Goal: Task Accomplishment & Management: Manage account settings

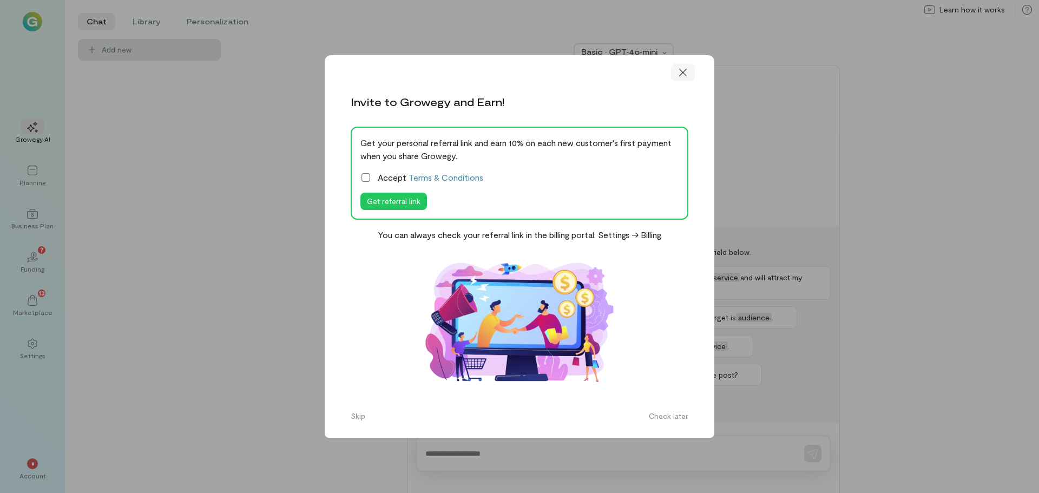
click at [686, 72] on icon at bounding box center [682, 72] width 11 height 11
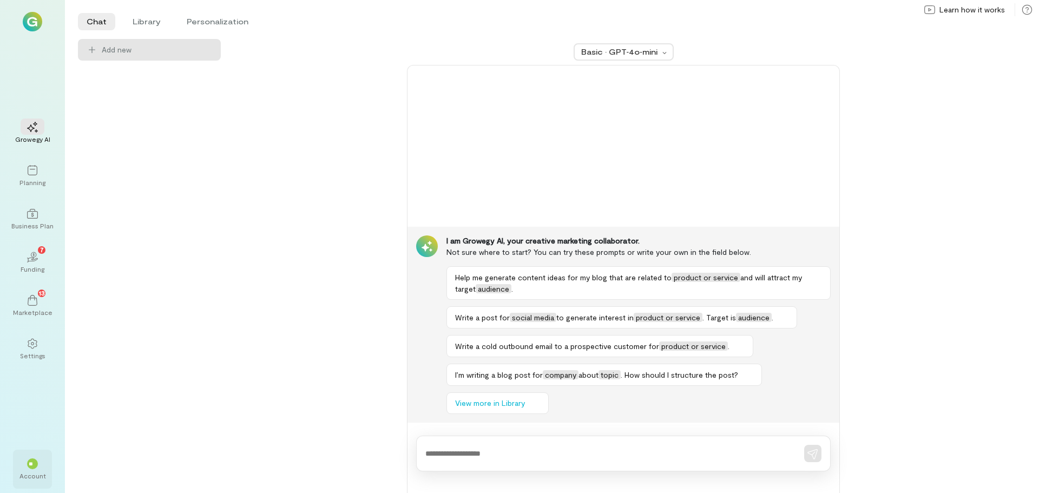
click at [28, 471] on div "Account" at bounding box center [32, 475] width 27 height 9
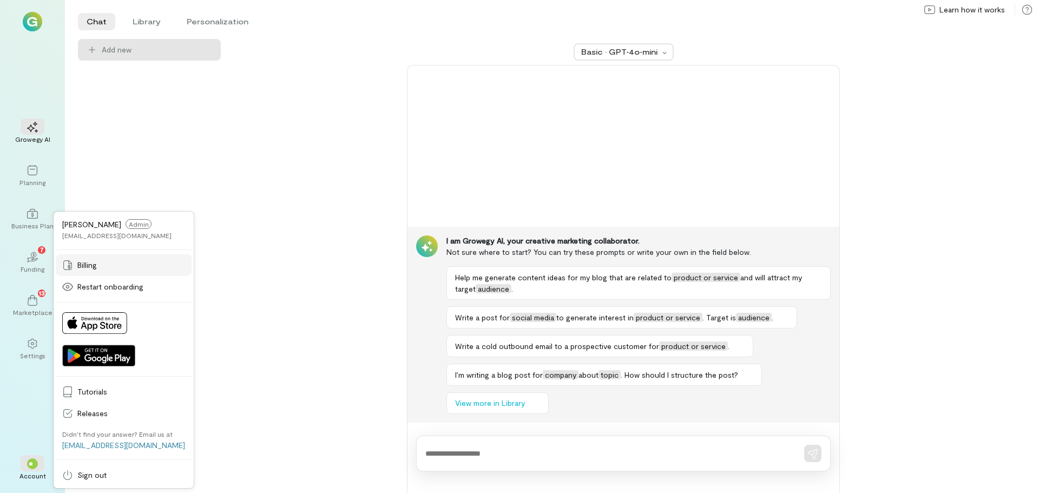
click at [114, 261] on span "Billing" at bounding box center [131, 265] width 108 height 11
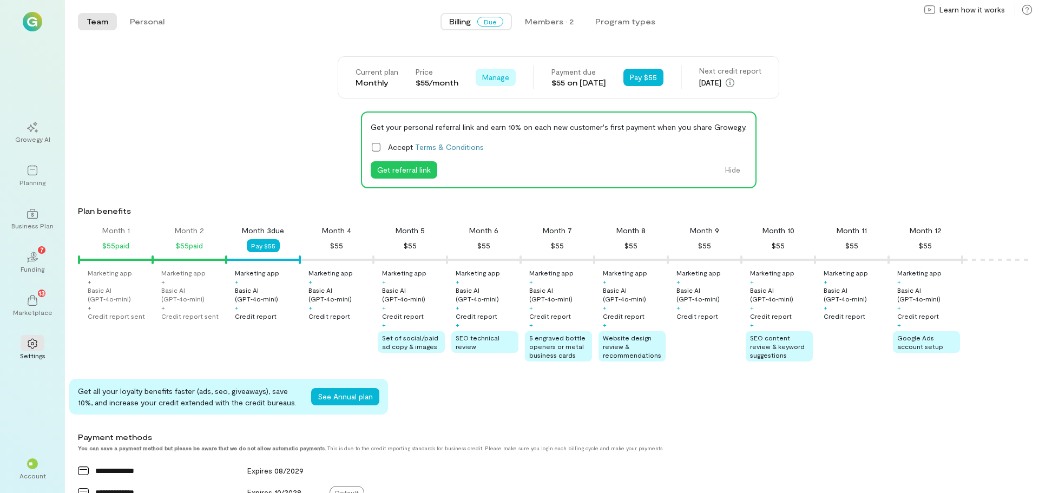
click at [482, 72] on span "Manage" at bounding box center [495, 77] width 27 height 11
click at [519, 122] on span "Cancel plan" at bounding box center [527, 122] width 55 height 11
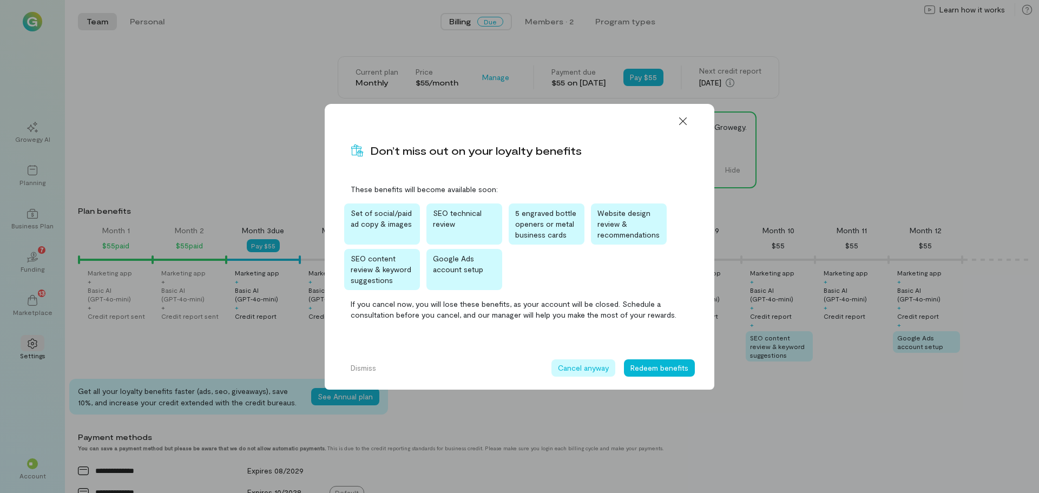
click at [590, 372] on button "Cancel anyway" at bounding box center [583, 367] width 64 height 17
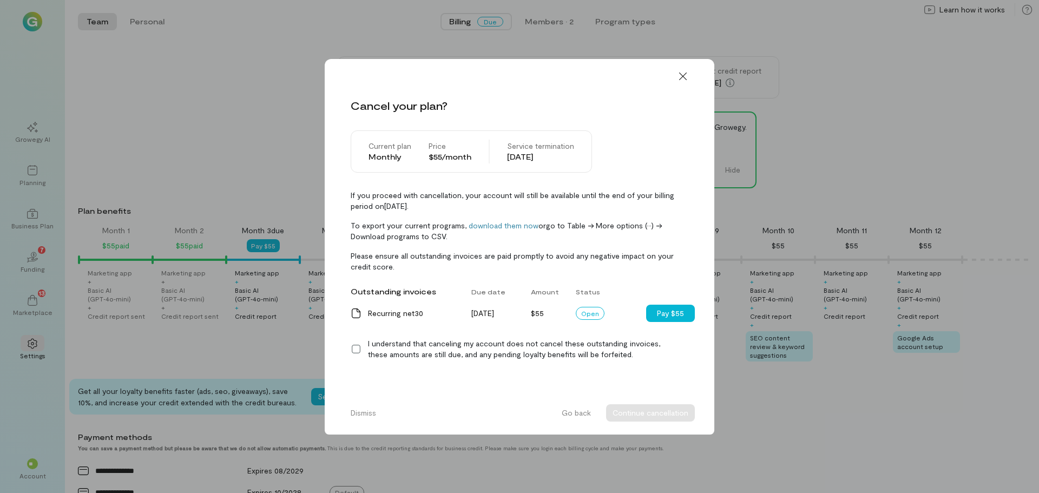
click at [357, 351] on icon at bounding box center [356, 349] width 11 height 11
click at [641, 413] on button "Continue cancellation" at bounding box center [650, 412] width 89 height 17
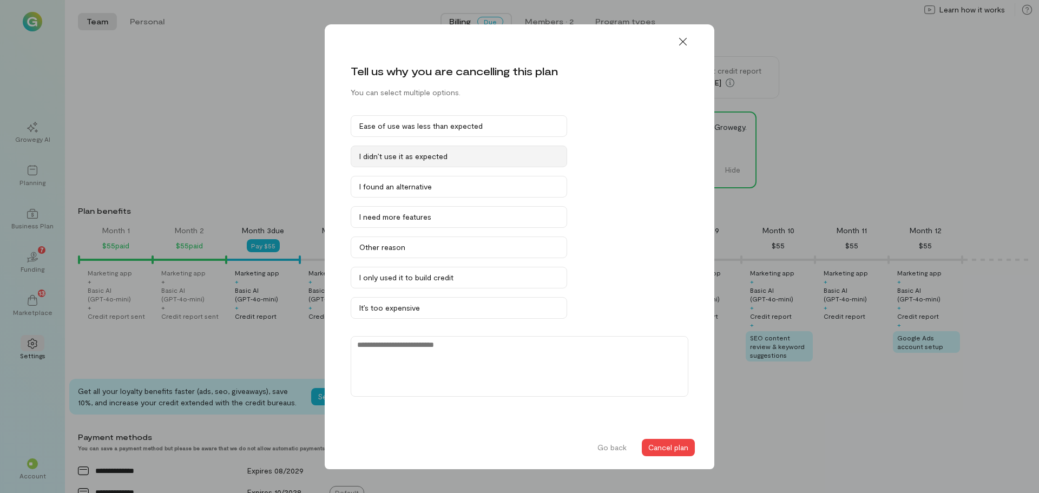
click at [464, 155] on div "I didn’t use it as expected" at bounding box center [458, 156] width 199 height 11
click at [671, 441] on button "Cancel plan" at bounding box center [668, 447] width 53 height 17
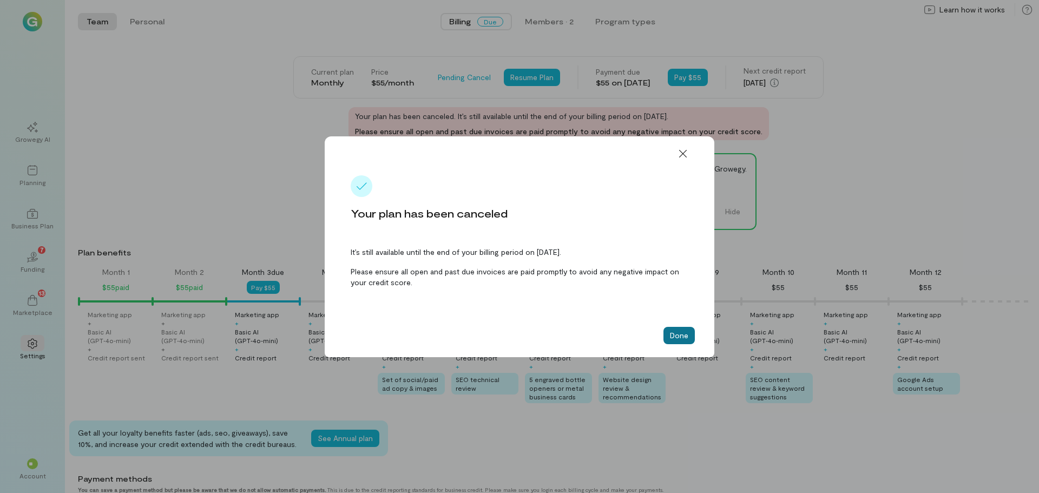
click at [676, 332] on button "Done" at bounding box center [678, 335] width 31 height 17
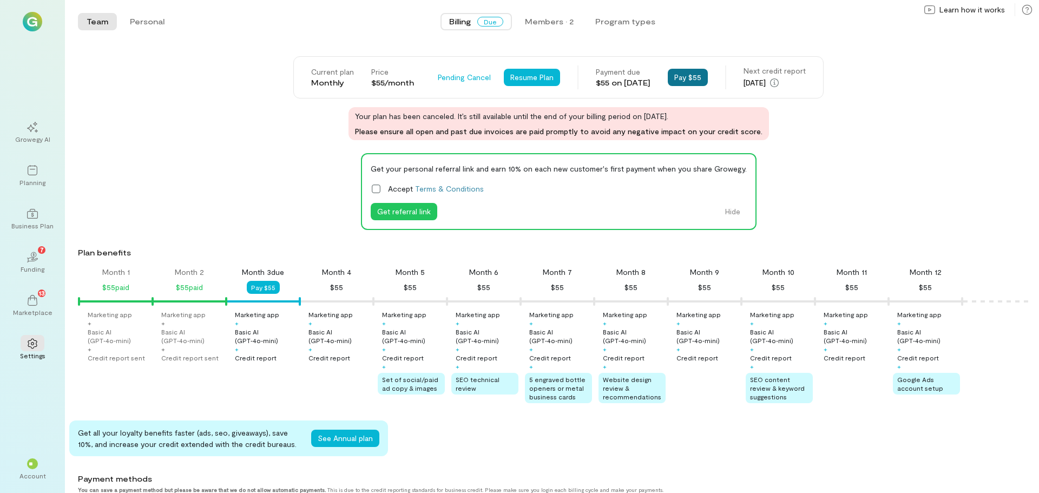
click at [692, 71] on button "Pay $55" at bounding box center [688, 77] width 40 height 17
